Goal: Information Seeking & Learning: Learn about a topic

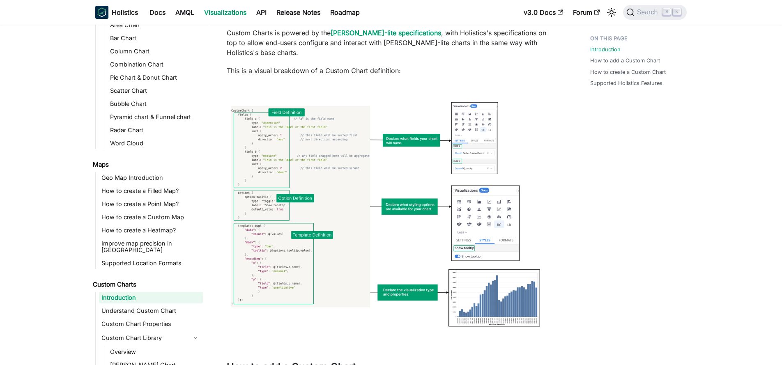
scroll to position [206, 0]
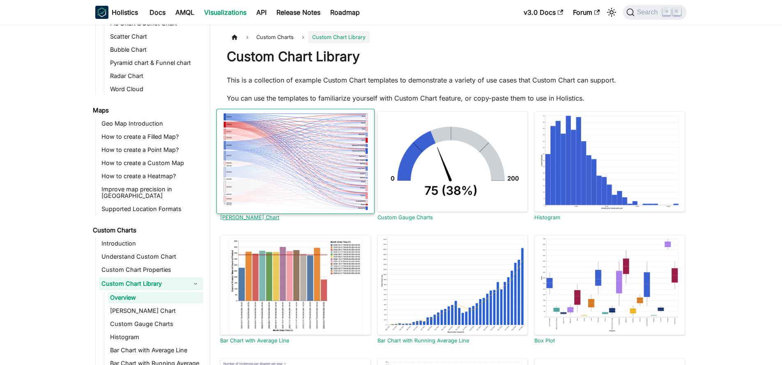
click at [326, 172] on div at bounding box center [296, 162] width 158 height 106
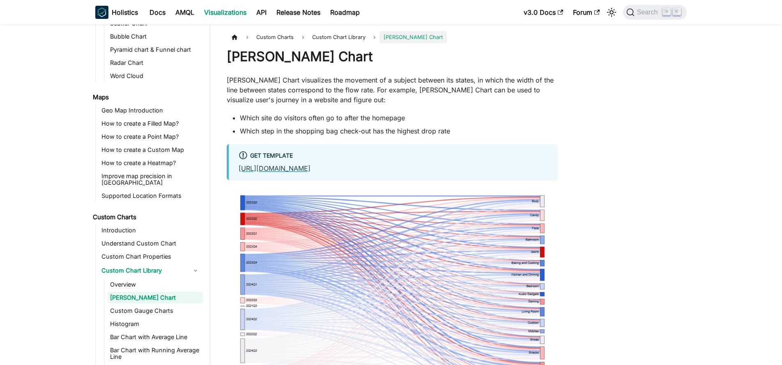
click at [311, 168] on link "[URL][DOMAIN_NAME]" at bounding box center [275, 168] width 72 height 8
